Goal: Task Accomplishment & Management: Complete application form

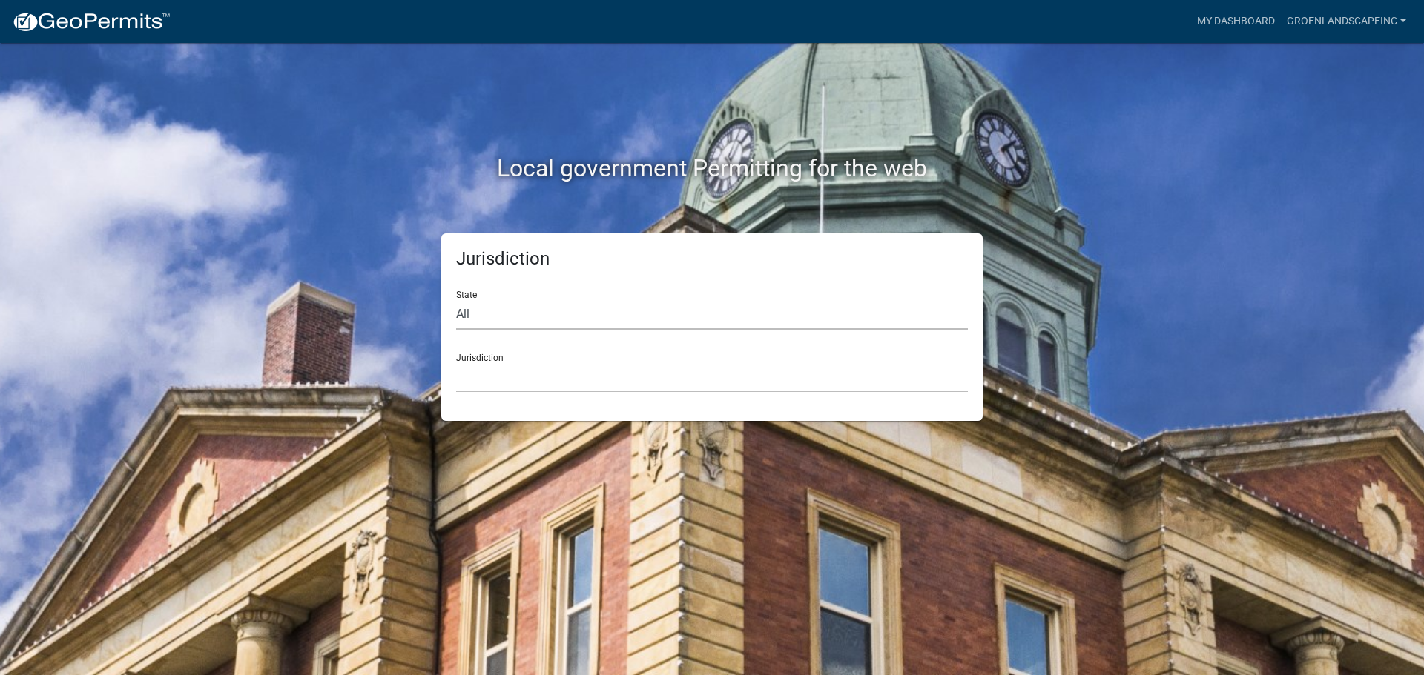
click at [509, 311] on select "All [US_STATE] [US_STATE] [US_STATE] [US_STATE] [US_STATE] [US_STATE] [US_STATE…" at bounding box center [712, 315] width 512 height 30
select select "[US_STATE]"
click at [456, 300] on select "All [US_STATE] [US_STATE] [US_STATE] [US_STATE] [US_STATE] [US_STATE] [US_STATE…" at bounding box center [712, 315] width 512 height 30
click at [514, 378] on select "City of [GEOGRAPHIC_DATA], [US_STATE] City of [GEOGRAPHIC_DATA], [US_STATE] Cit…" at bounding box center [712, 378] width 512 height 30
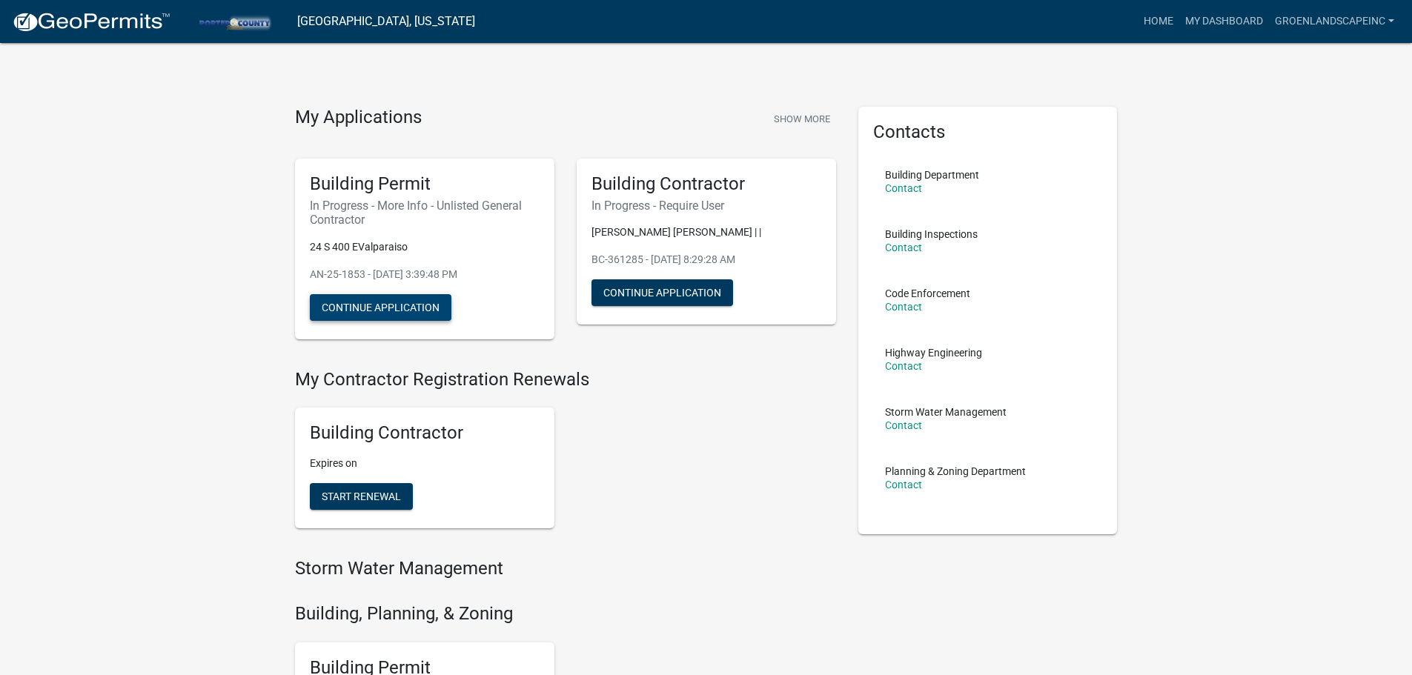
click at [401, 313] on button "Continue Application" at bounding box center [381, 307] width 142 height 27
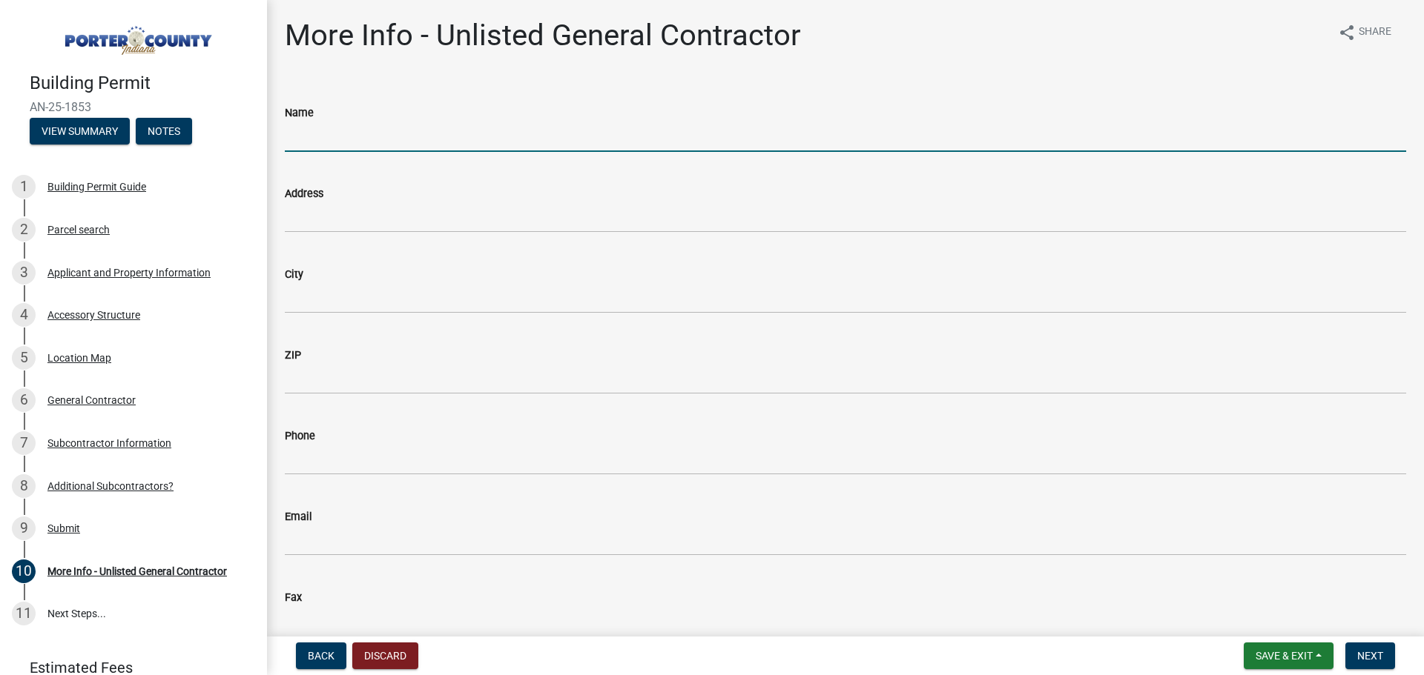
click at [320, 143] on input "Name" at bounding box center [845, 137] width 1121 height 30
type input "[PERSON_NAME] Landscape Inc"
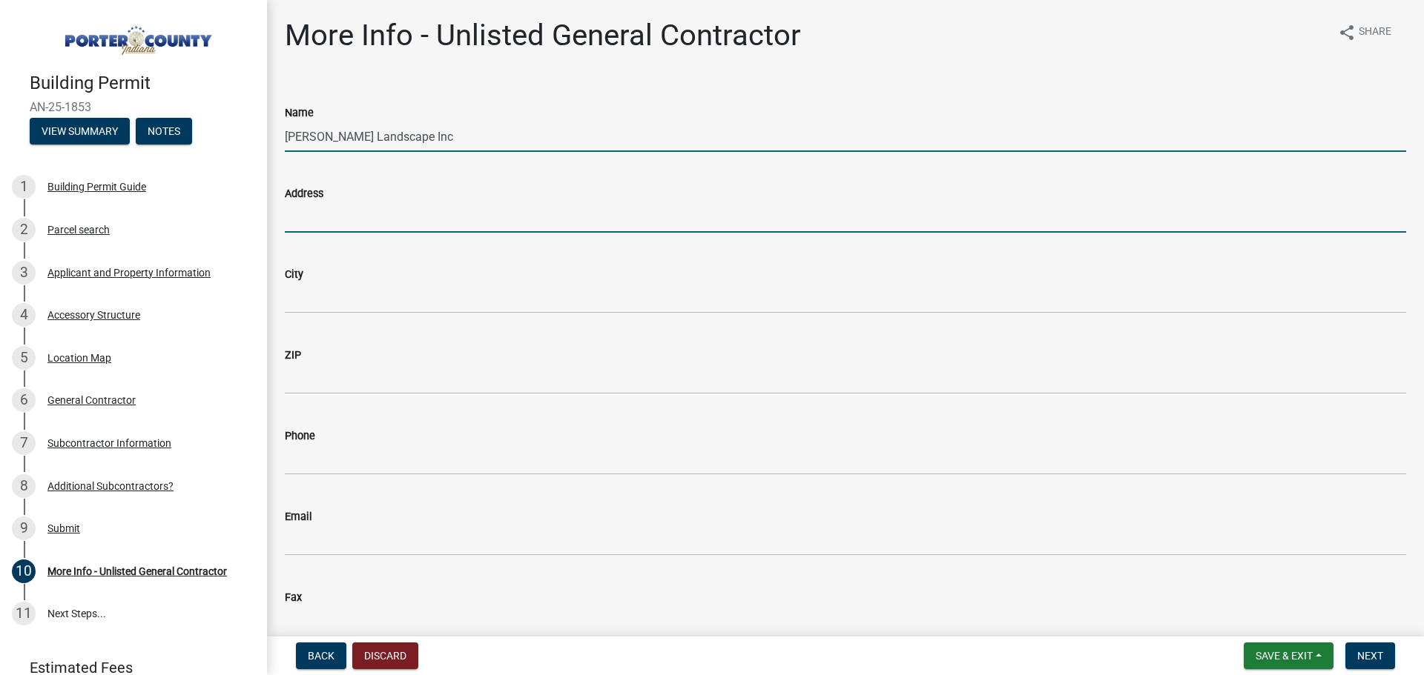
type input "[STREET_ADDRESS][PERSON_NAME]"
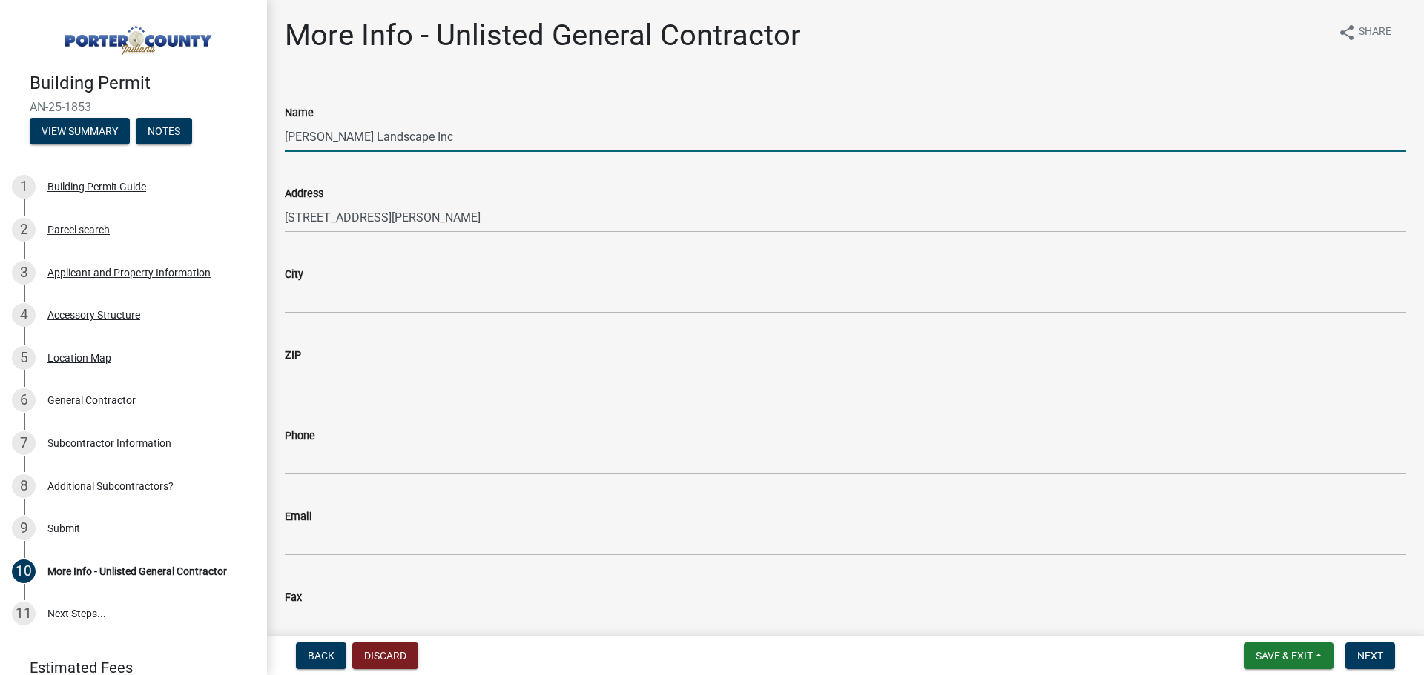
type input "[PERSON_NAME]"
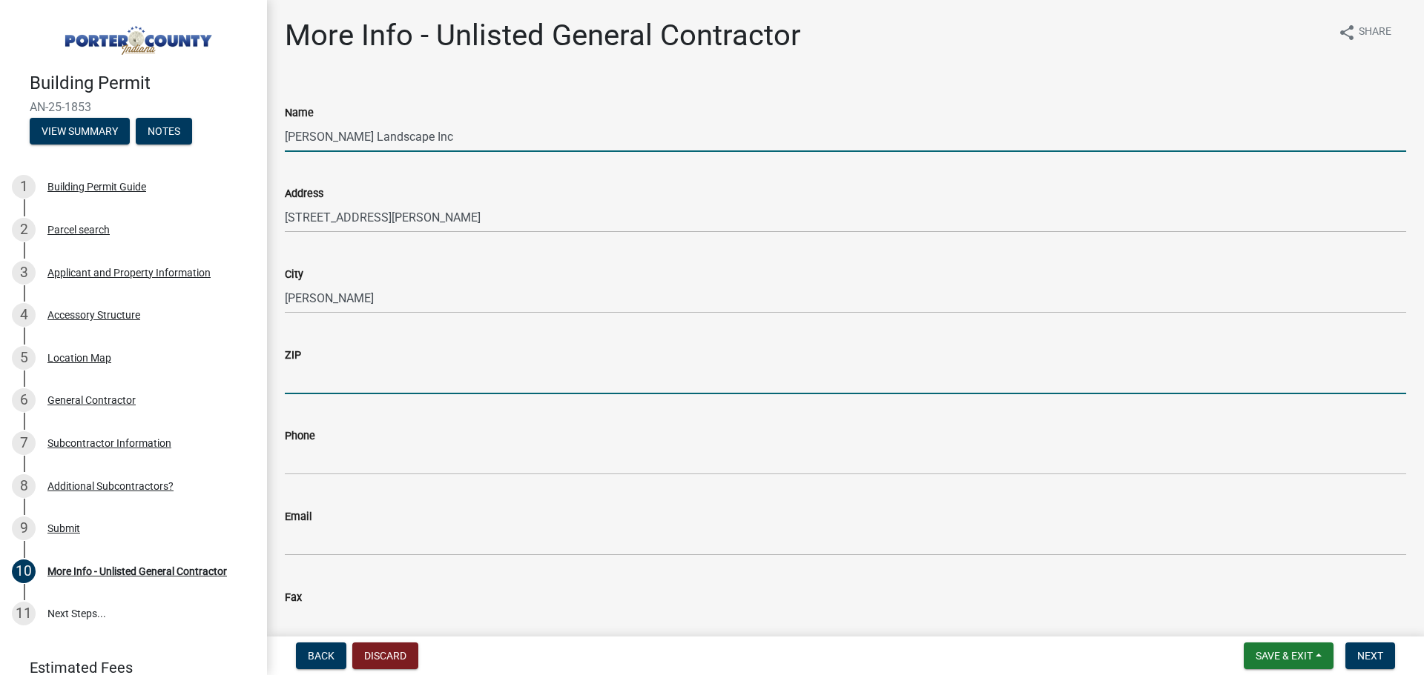
type input "46311"
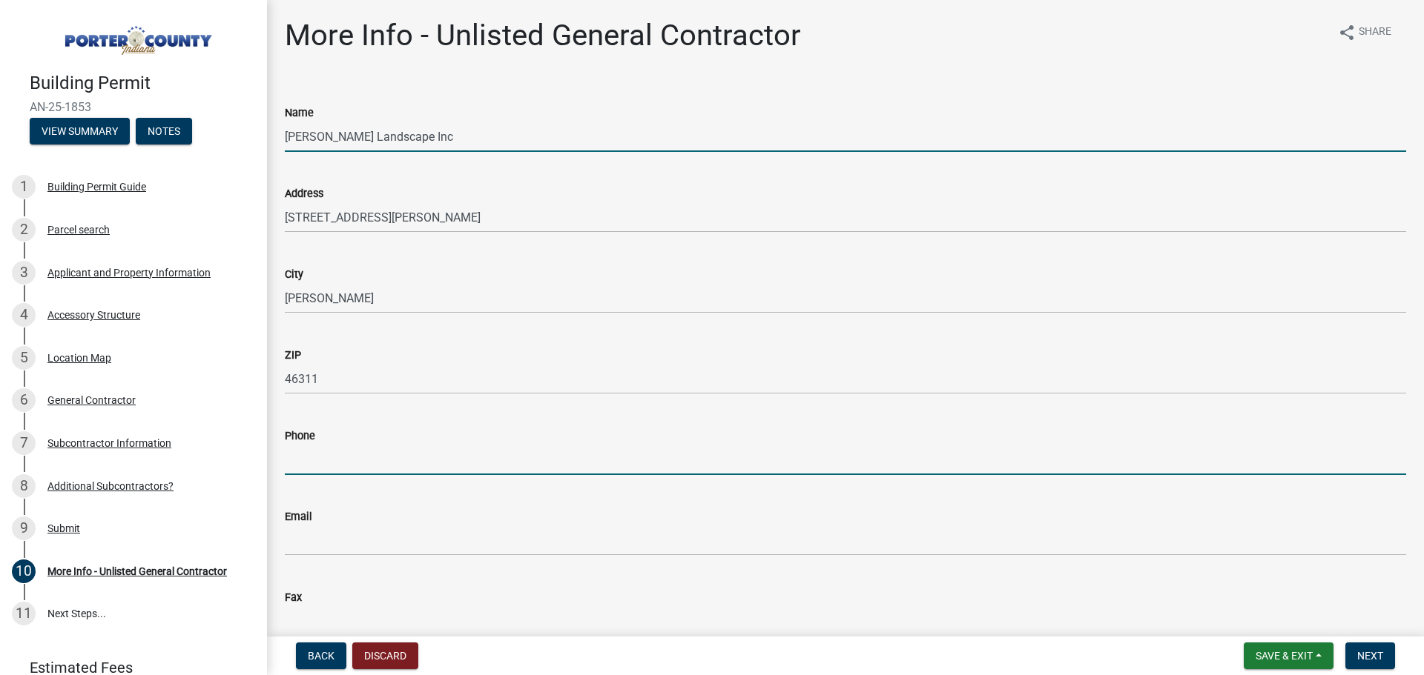
type input "2197129528"
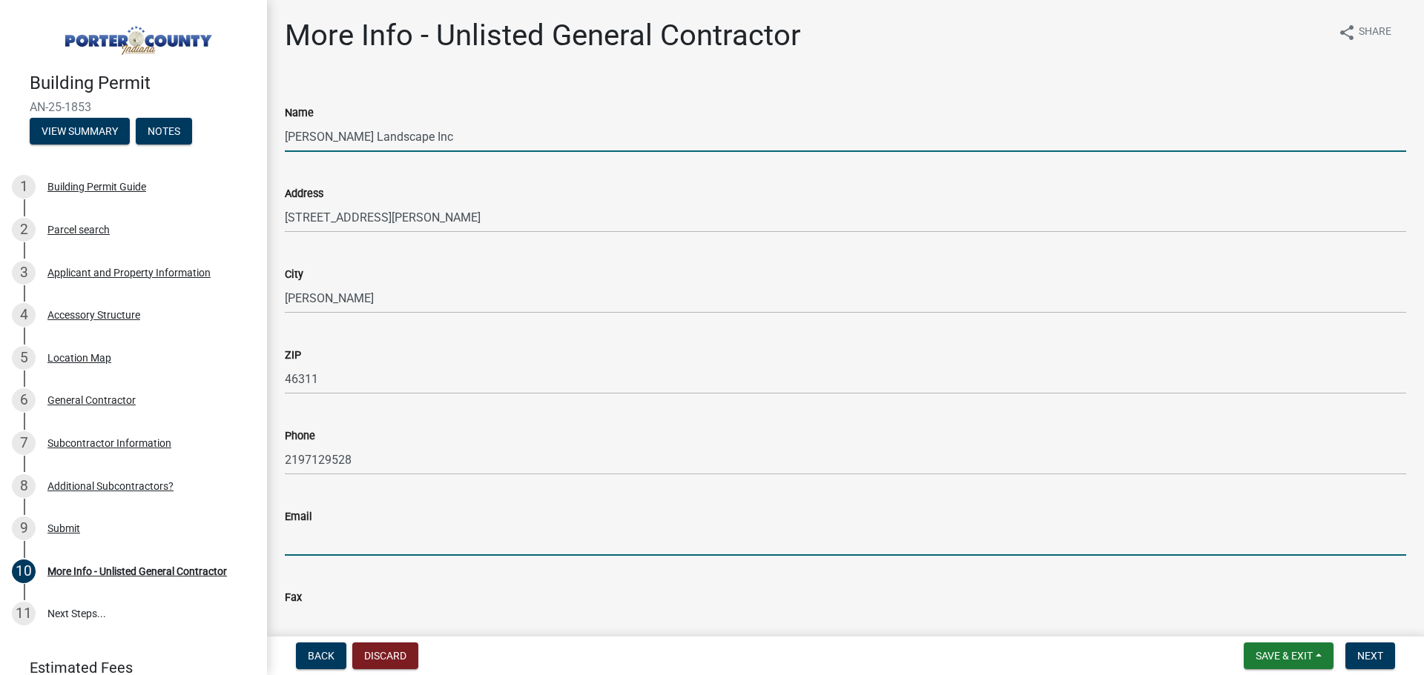
type input "[EMAIL_ADDRESS][DOMAIN_NAME]"
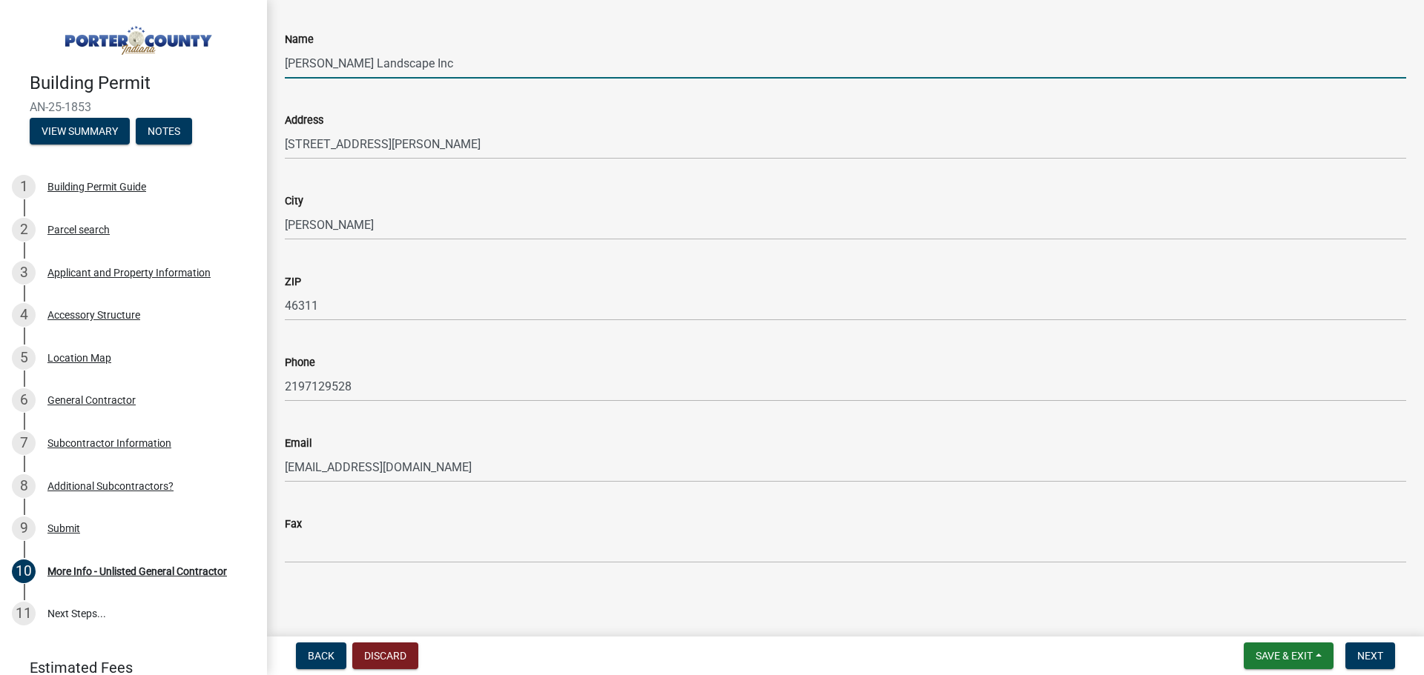
scroll to position [76, 0]
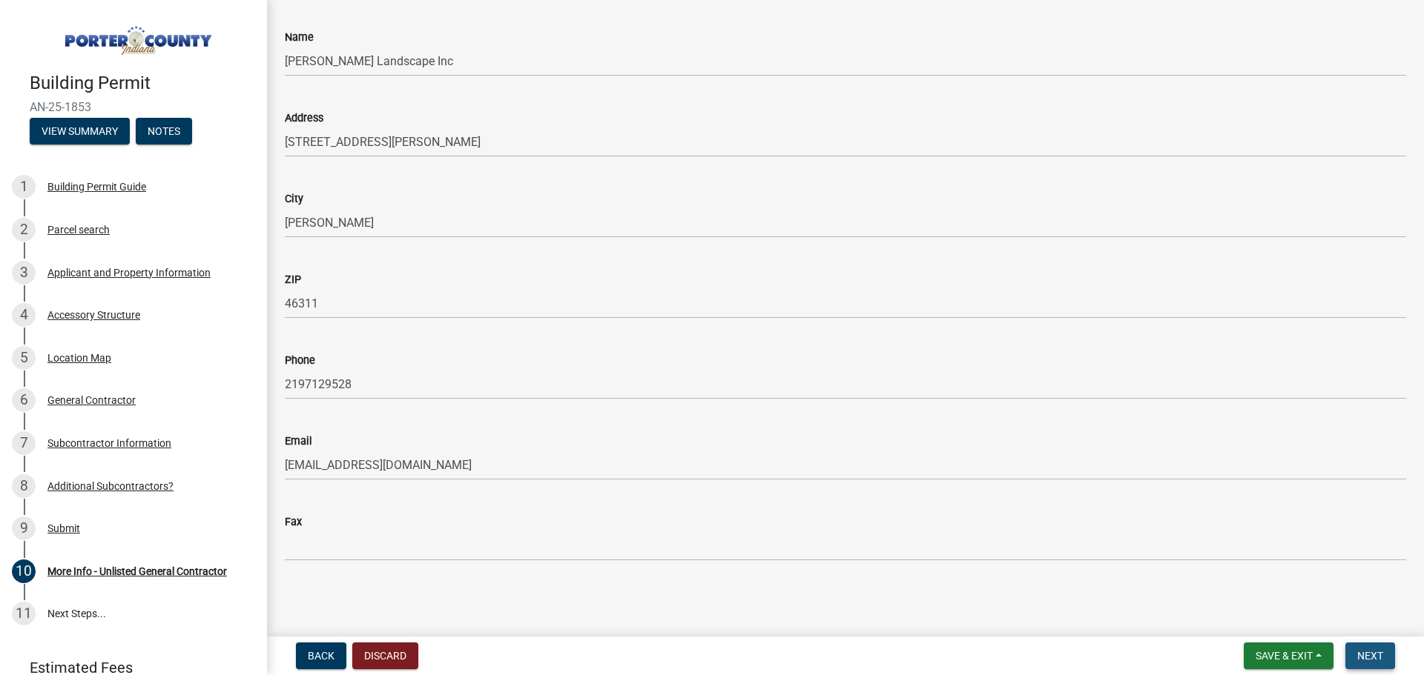
click at [1366, 655] on span "Next" at bounding box center [1370, 656] width 26 height 12
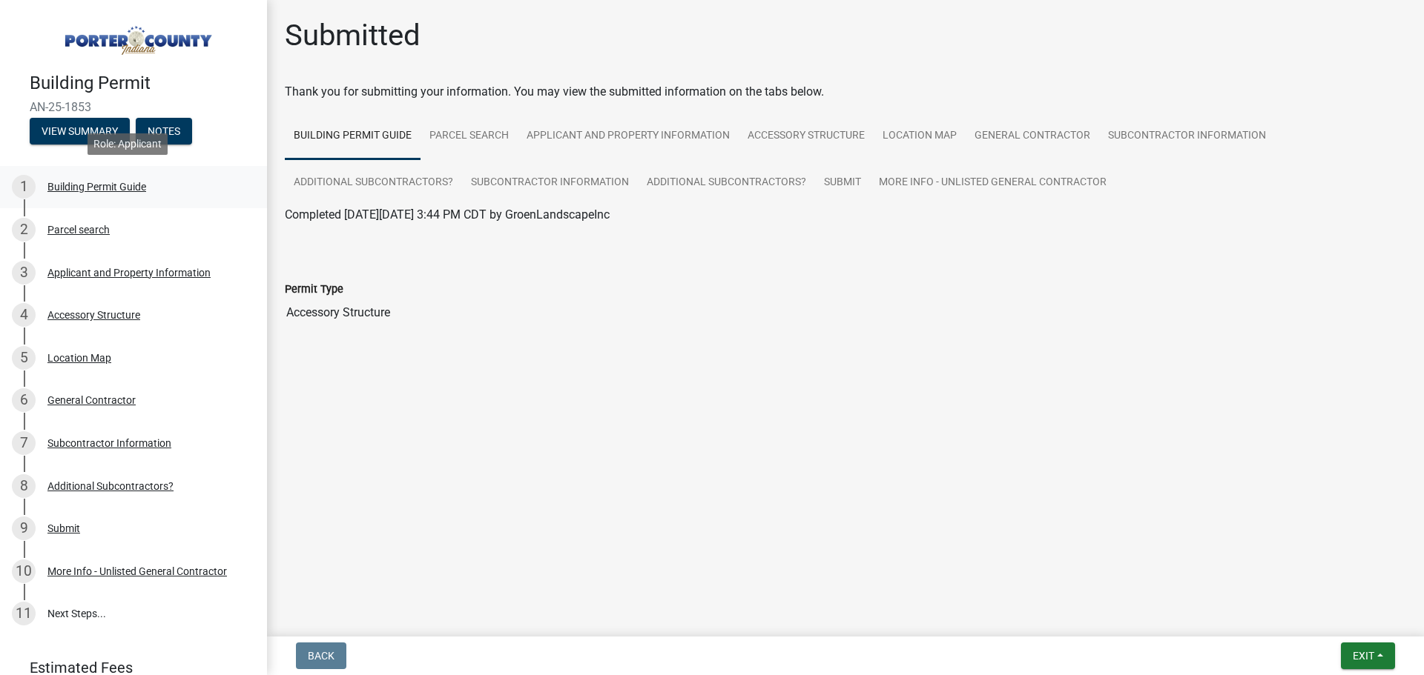
click at [97, 187] on div "Building Permit Guide" at bounding box center [96, 187] width 99 height 10
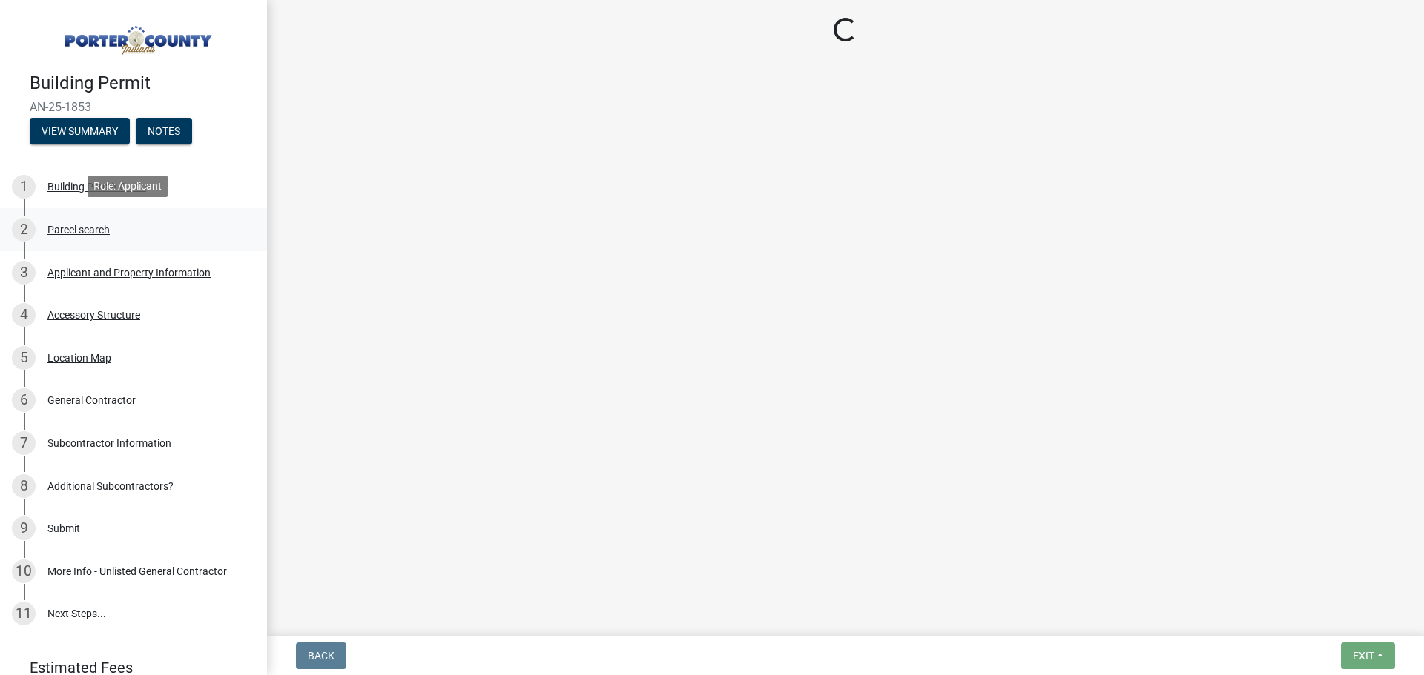
click at [95, 227] on div "Parcel search" at bounding box center [78, 230] width 62 height 10
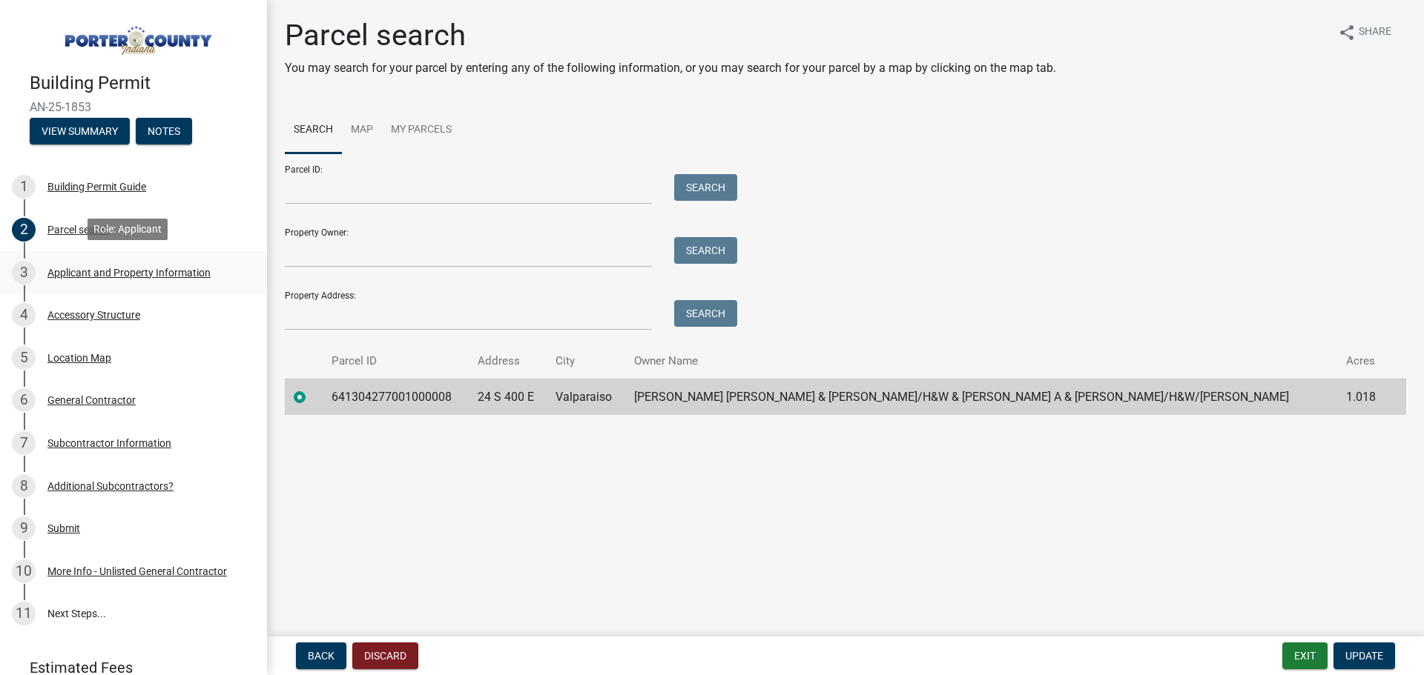
click at [96, 276] on div "Applicant and Property Information" at bounding box center [128, 273] width 163 height 10
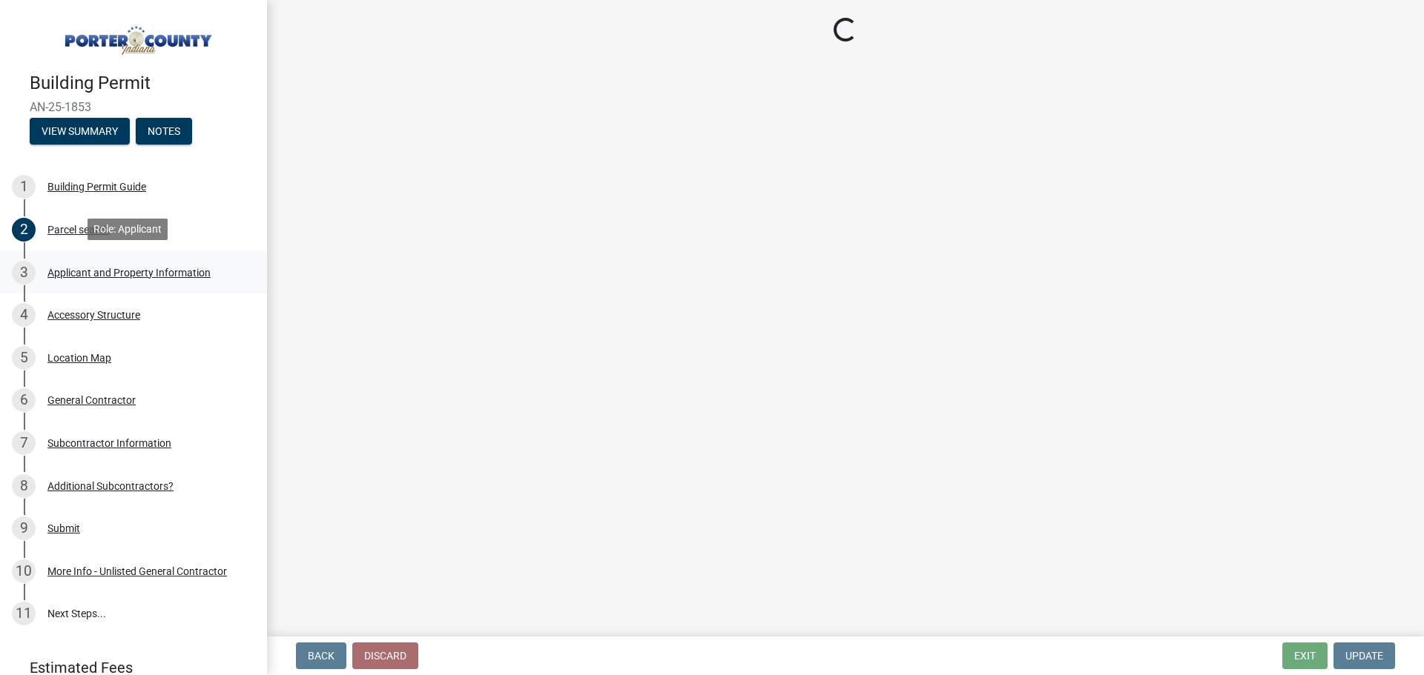
select select "829e86d3-b11d-4b91-b18e-70a426bdae9f"
select select "ea6751d4-6bf7-4a16-89ee-f7801ab82aa1"
select select "92efe679-05f4-414a-9426-51627fba5de6"
